Goal: Task Accomplishment & Management: Complete application form

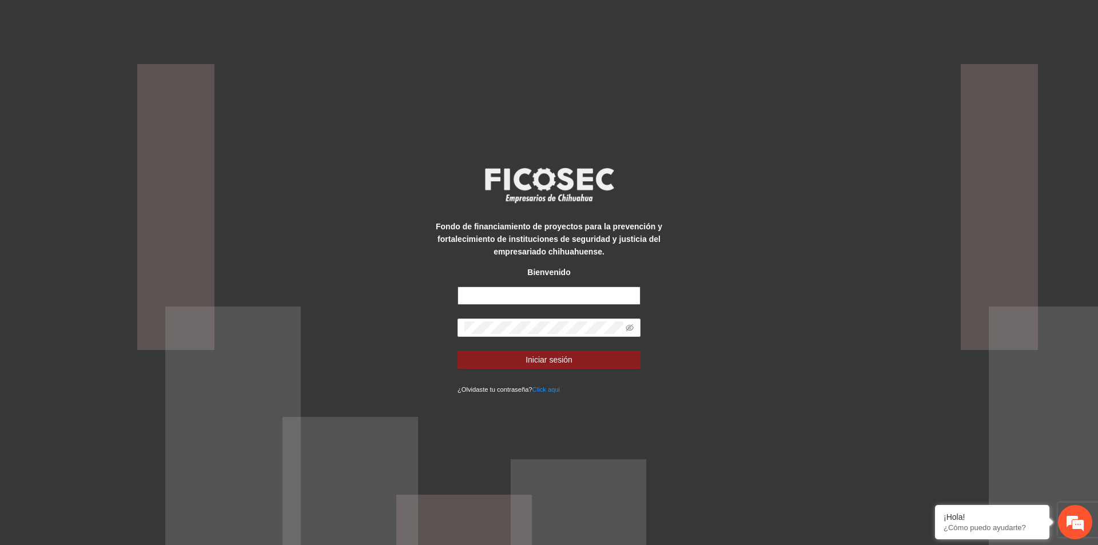
click at [526, 304] on input "text" at bounding box center [549, 296] width 183 height 18
type input "**********"
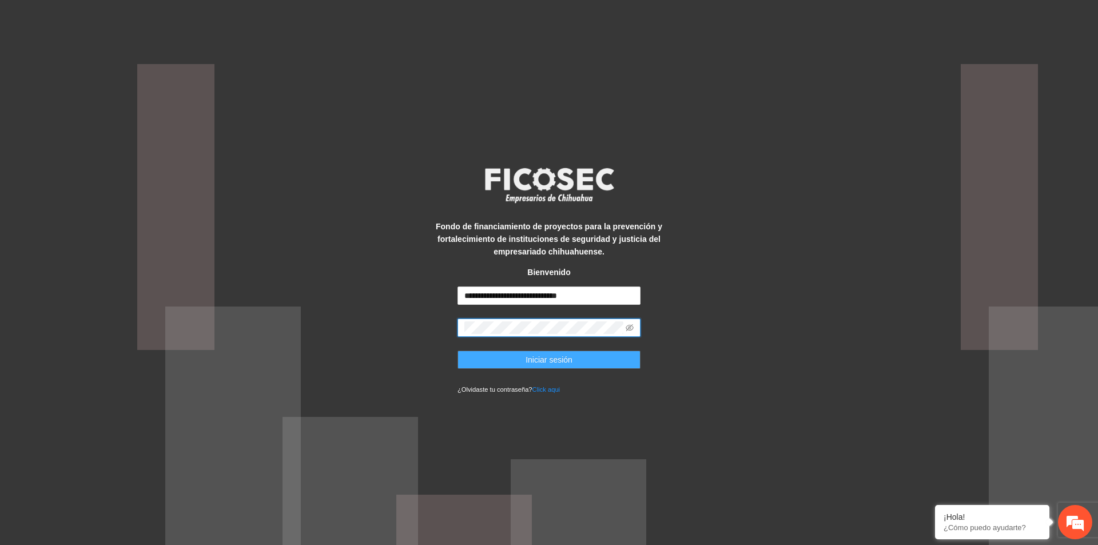
click at [582, 365] on button "Iniciar sesión" at bounding box center [549, 360] width 183 height 18
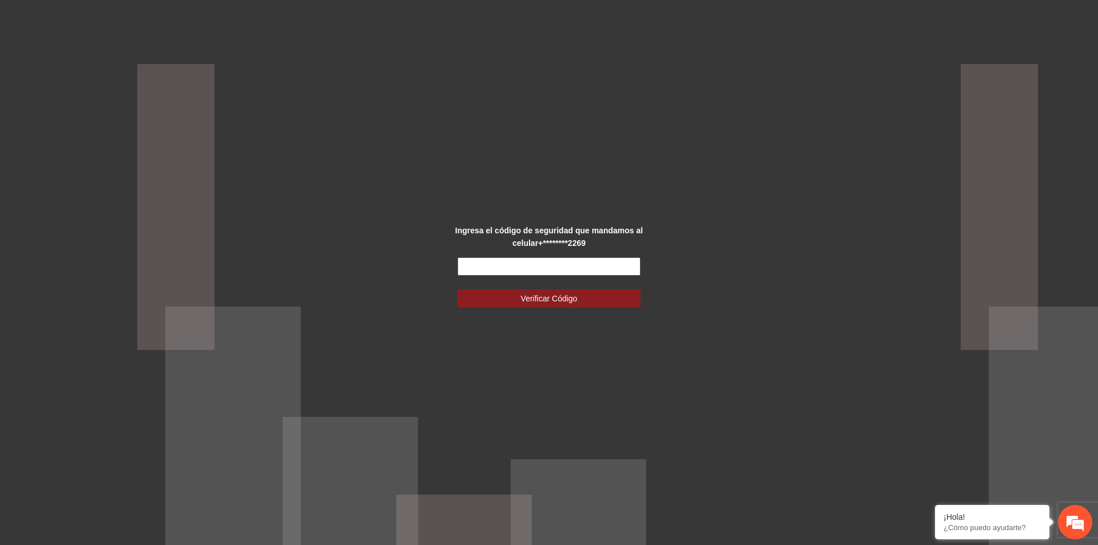
click at [601, 266] on input "text" at bounding box center [549, 266] width 183 height 18
click at [520, 270] on input "text" at bounding box center [549, 266] width 183 height 18
type input "******"
click at [530, 298] on span "Verificar Código" at bounding box center [549, 298] width 57 height 13
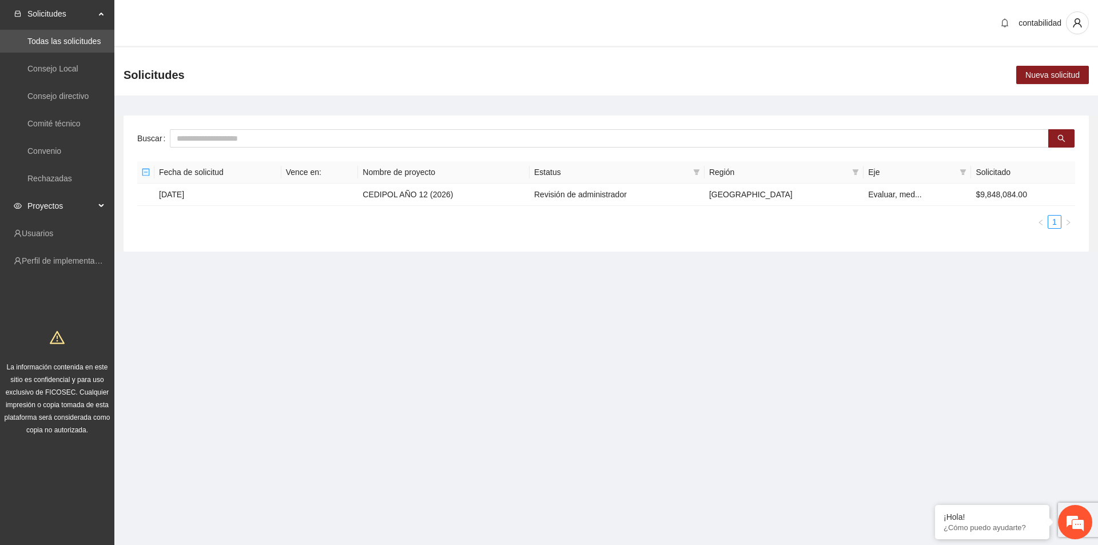
click at [91, 206] on span "Proyectos" at bounding box center [60, 205] width 67 height 23
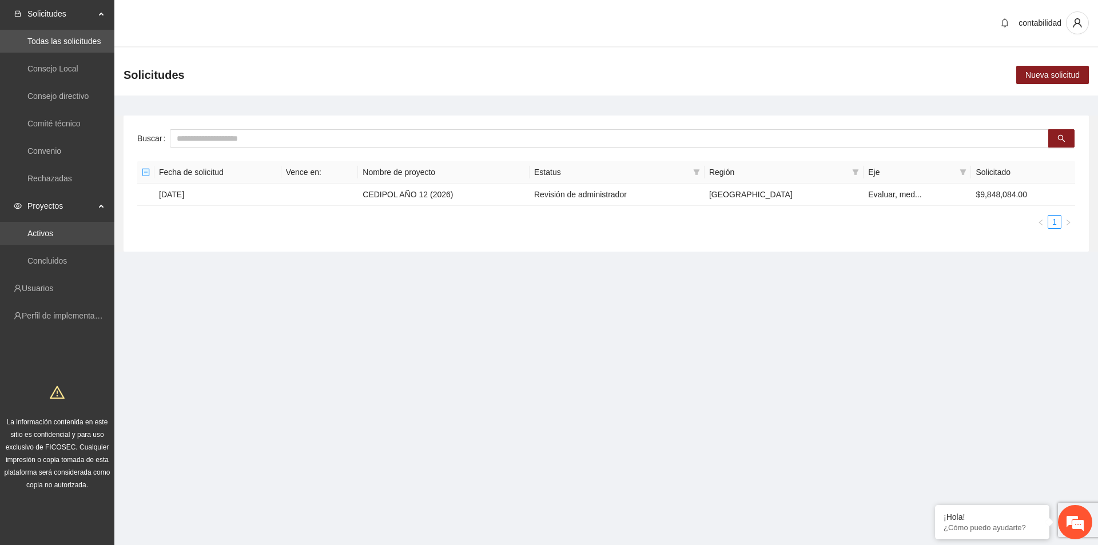
click at [53, 230] on link "Activos" at bounding box center [40, 233] width 26 height 9
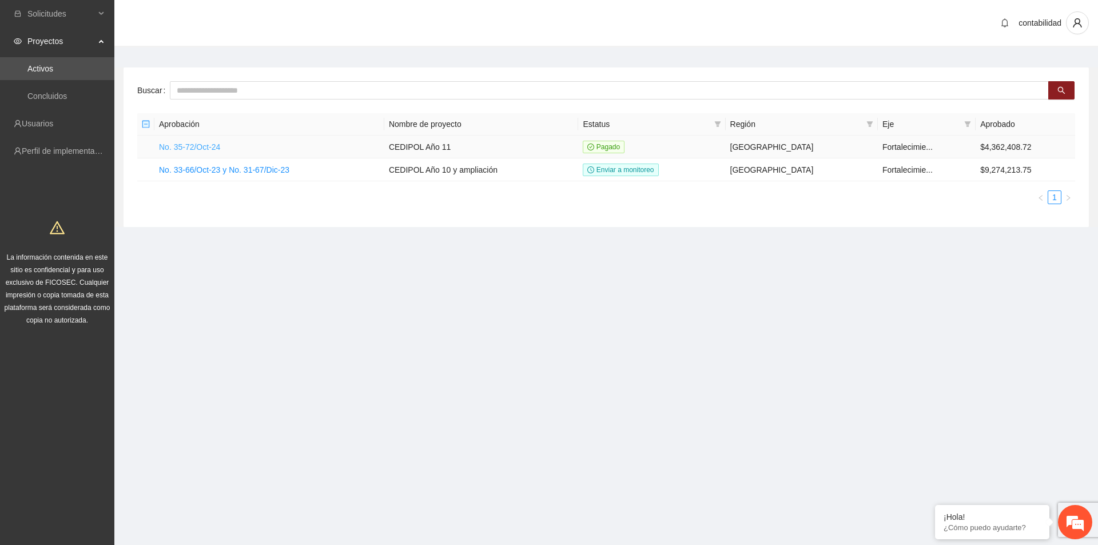
click at [199, 148] on link "No. 35-72/Oct-24" at bounding box center [189, 146] width 61 height 9
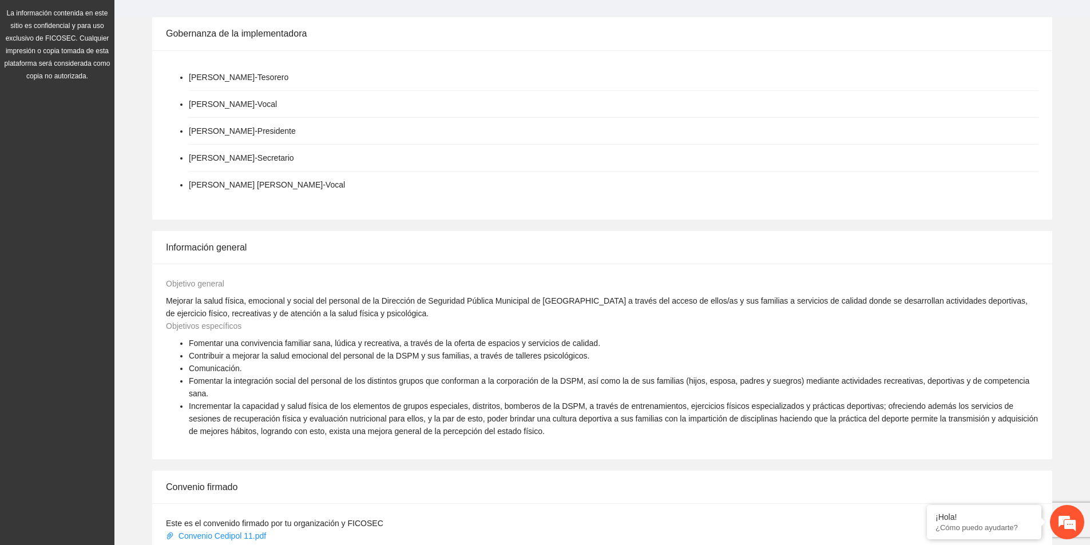
scroll to position [114, 0]
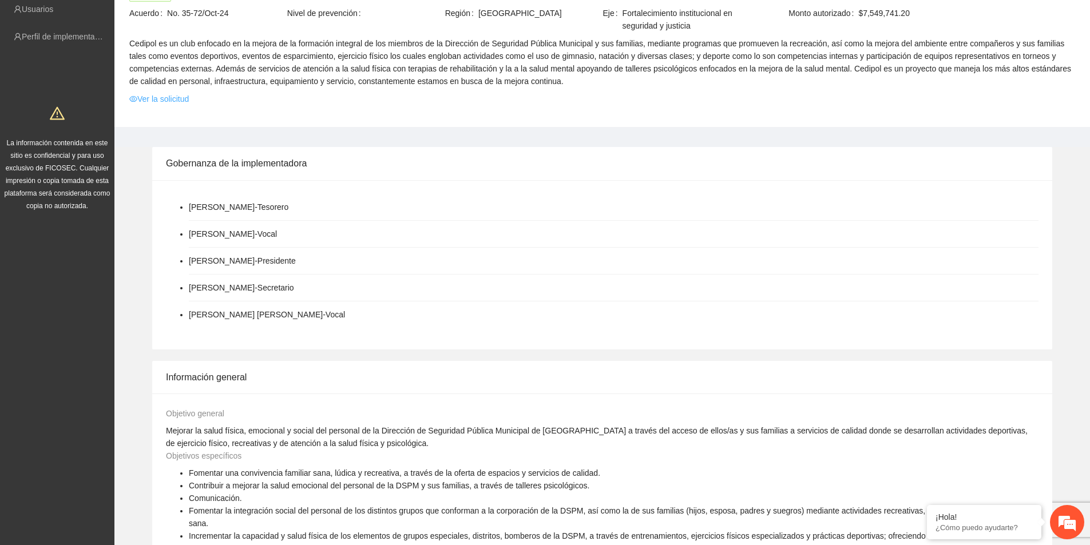
click at [169, 97] on link "Ver la solicitud" at bounding box center [158, 99] width 59 height 13
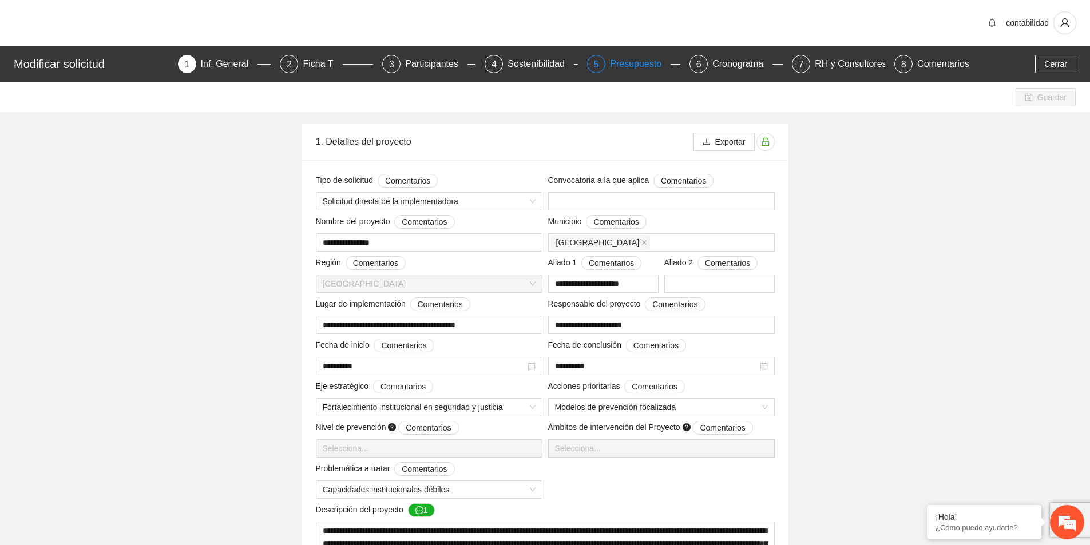
click at [625, 65] on div "Presupuesto" at bounding box center [640, 64] width 61 height 18
